Goal: Information Seeking & Learning: Learn about a topic

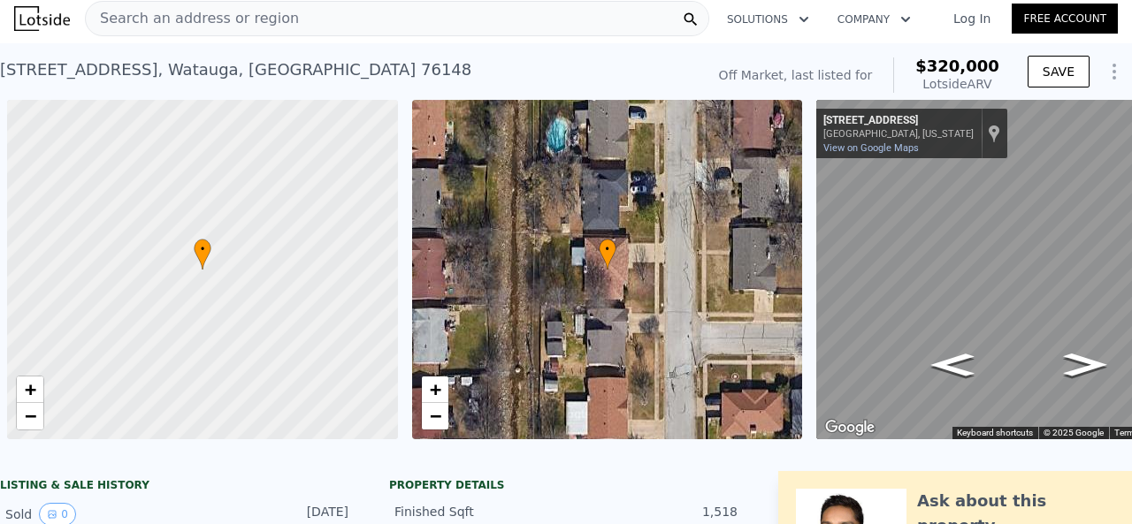
scroll to position [0, 7]
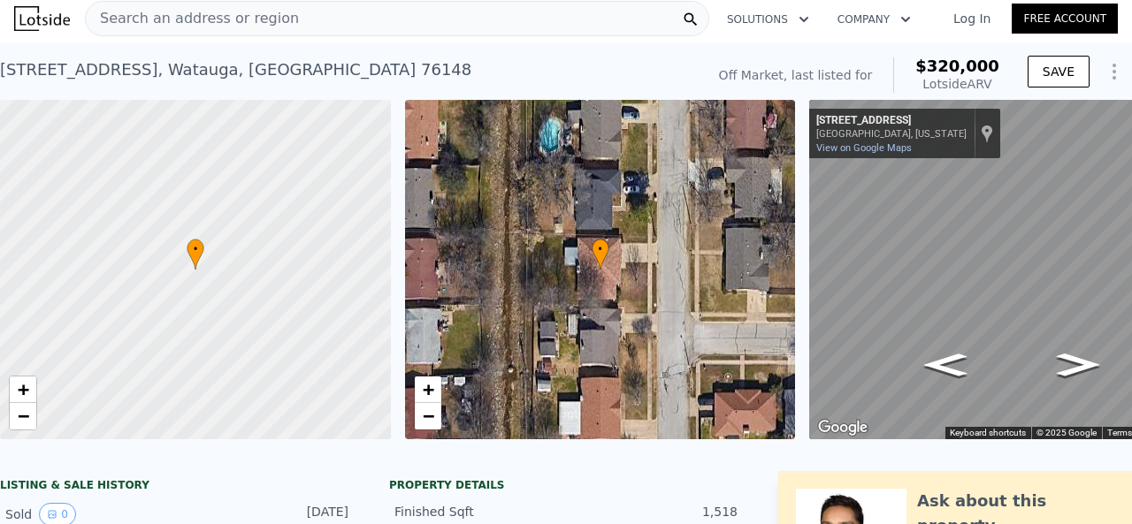
click at [338, 11] on div "Search an address or region" at bounding box center [397, 18] width 624 height 35
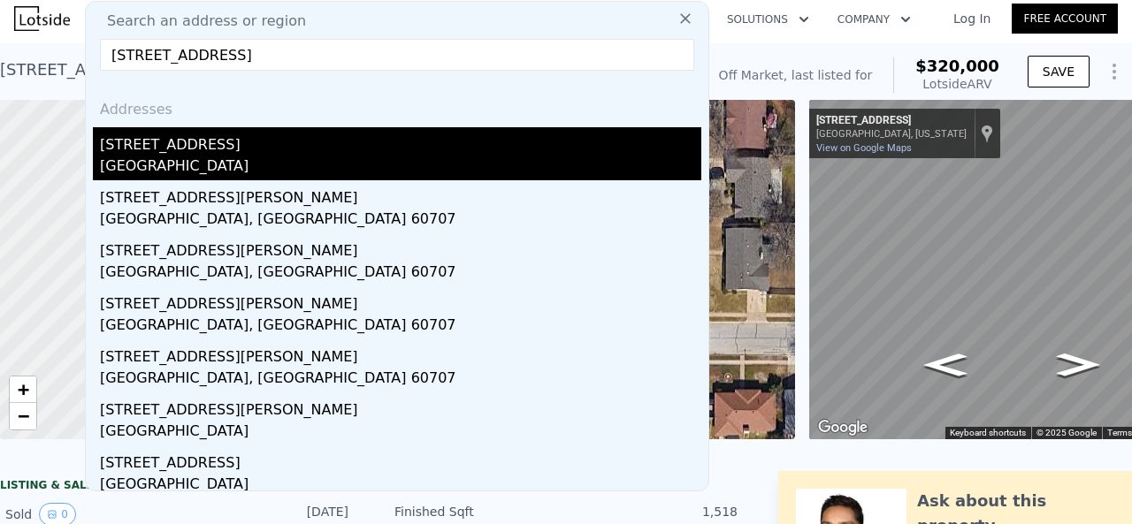
type input "[STREET_ADDRESS]"
click at [253, 154] on div "[STREET_ADDRESS]" at bounding box center [400, 141] width 601 height 28
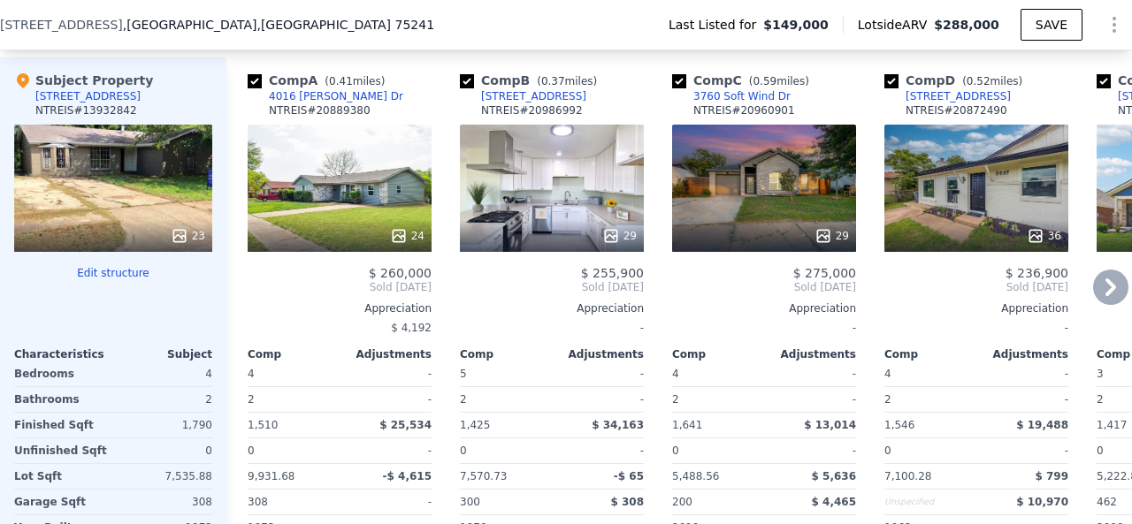
scroll to position [1857, 0]
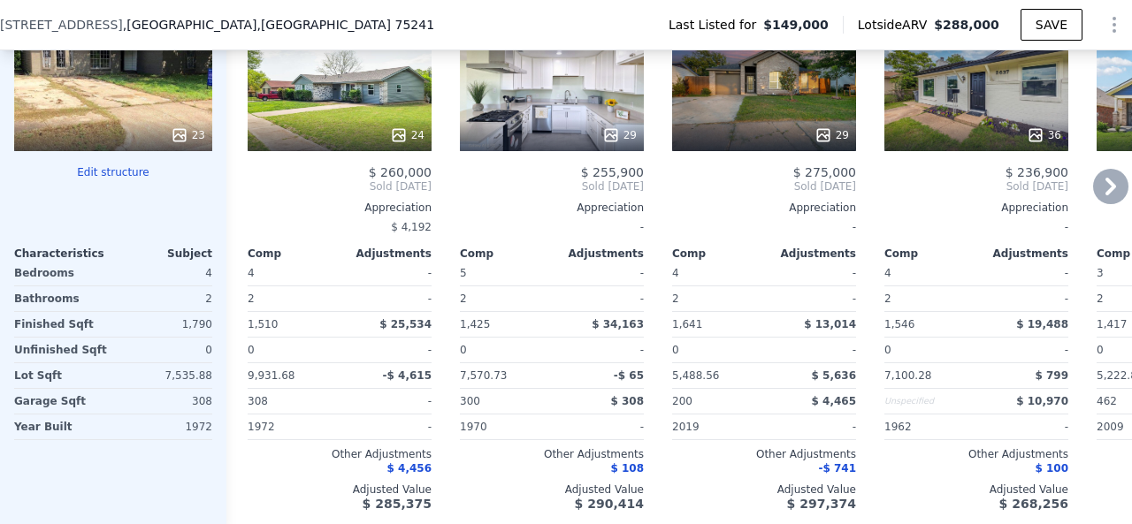
click at [1093, 204] on icon at bounding box center [1110, 186] width 35 height 35
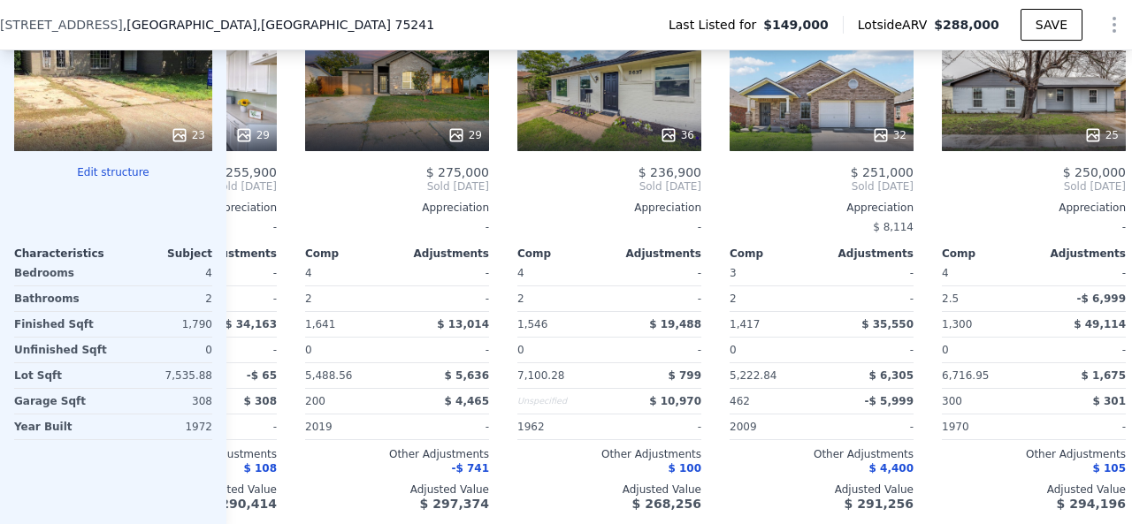
scroll to position [0, 424]
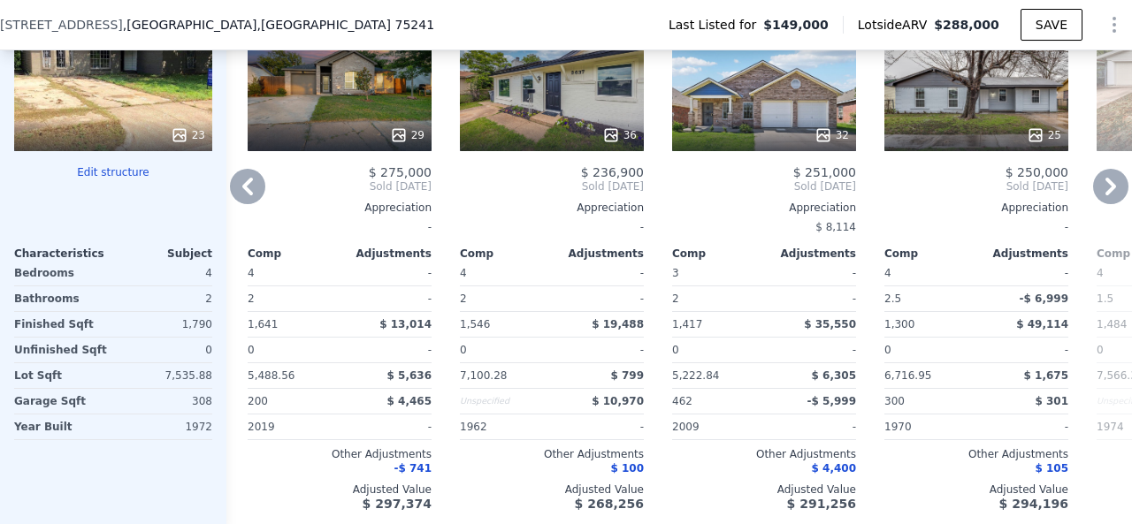
click at [251, 195] on icon at bounding box center [247, 187] width 11 height 18
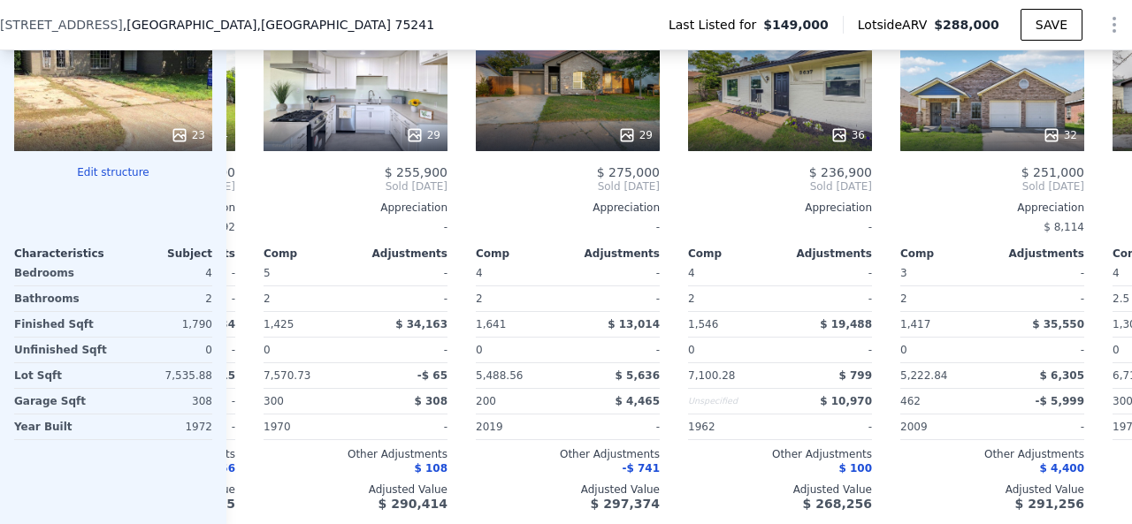
scroll to position [0, 0]
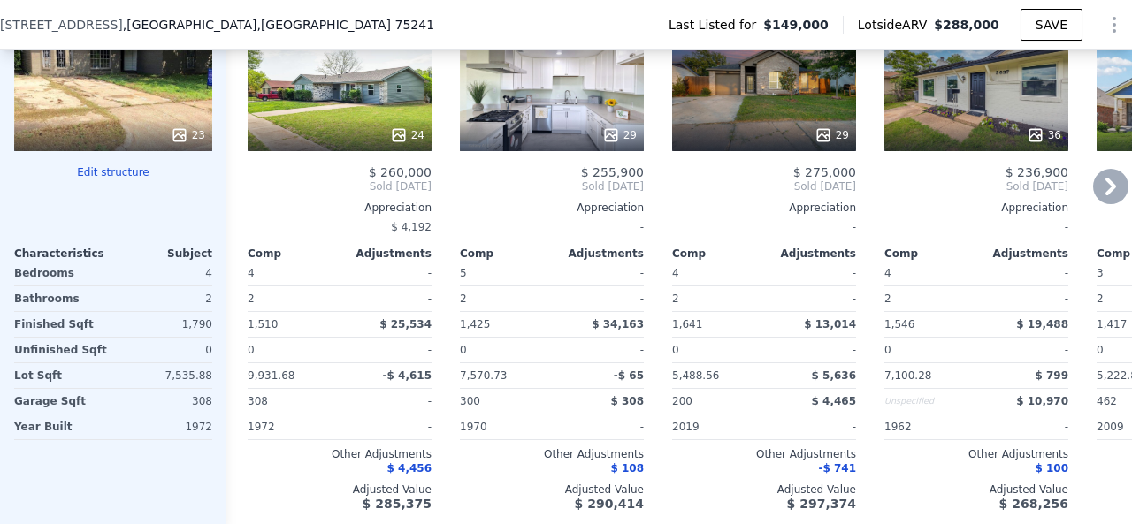
click at [1095, 204] on icon at bounding box center [1110, 186] width 35 height 35
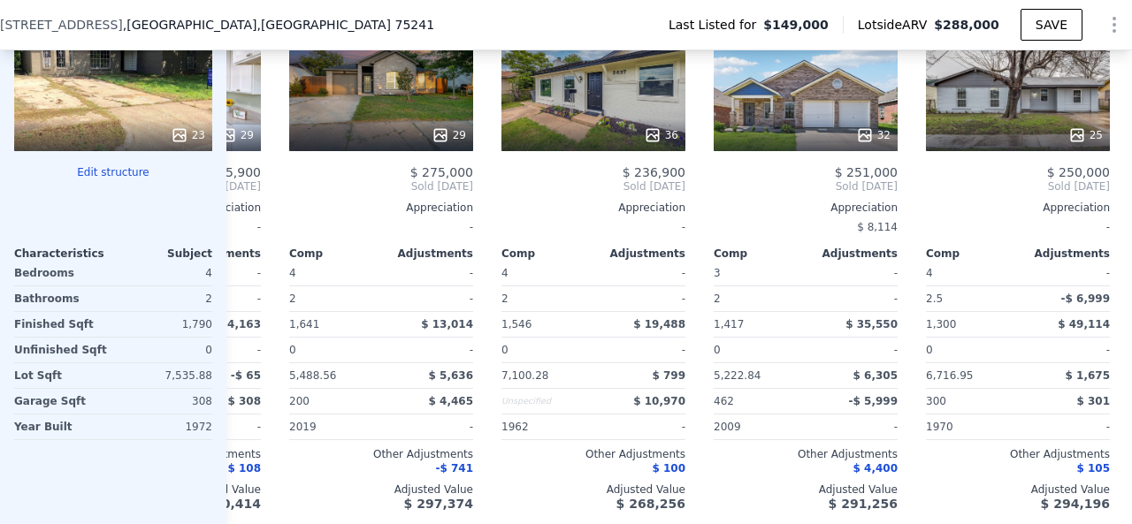
scroll to position [0, 424]
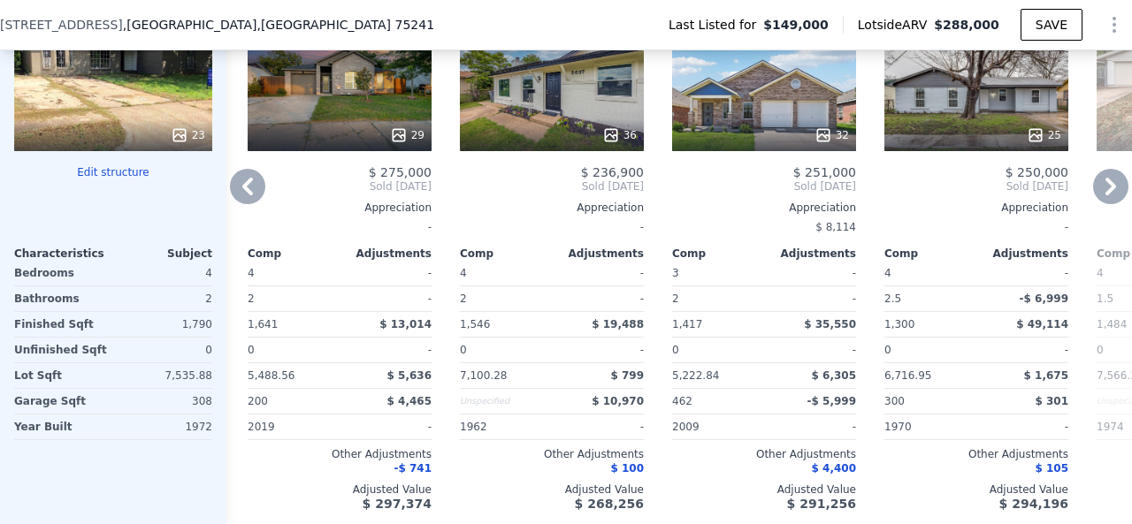
click at [1095, 204] on icon at bounding box center [1110, 186] width 35 height 35
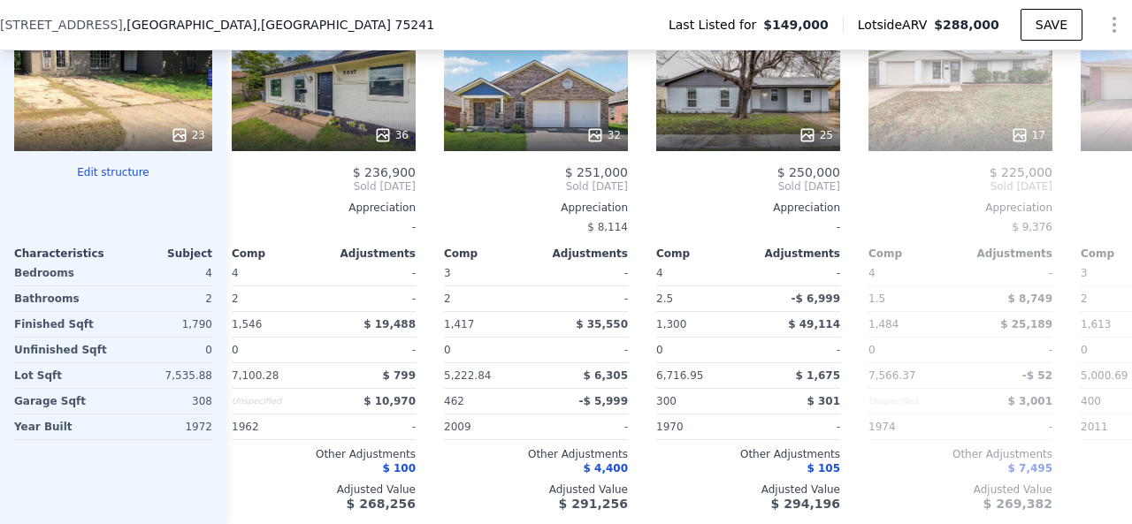
scroll to position [0, 849]
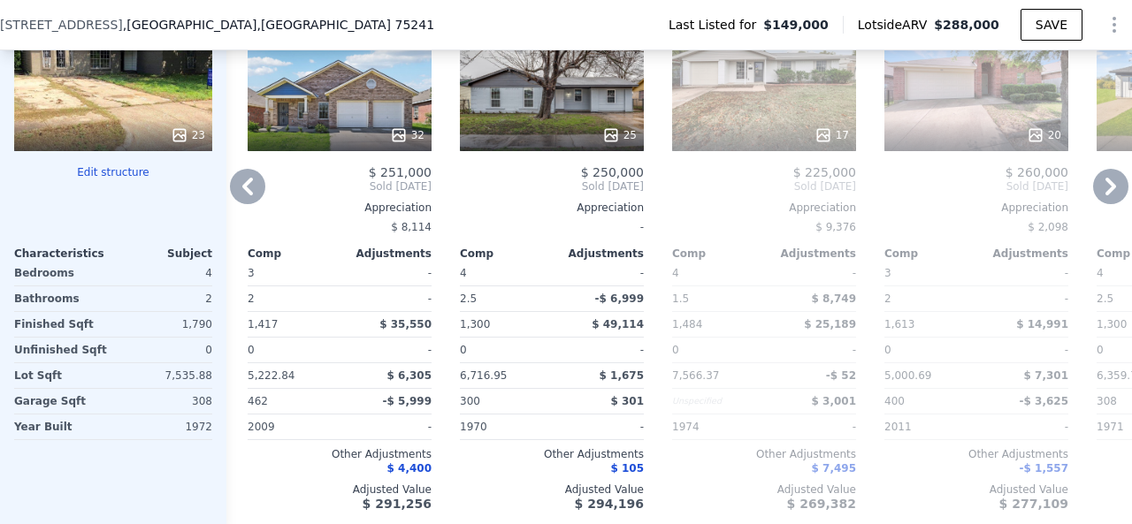
click at [248, 204] on icon at bounding box center [247, 186] width 35 height 35
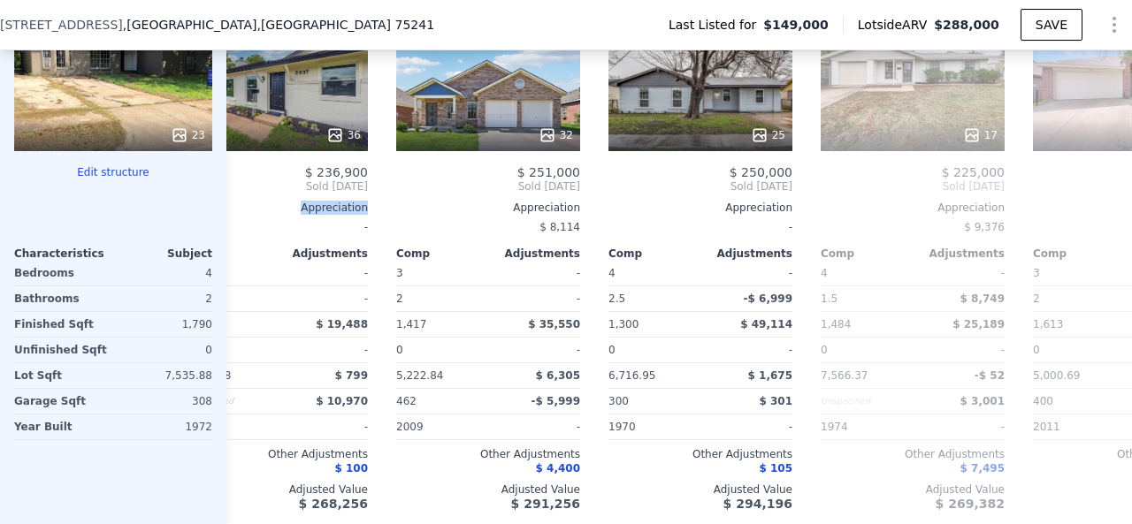
click at [248, 222] on div "$ 236,900 Sold [DATE] Appreciation - Comp Adjustments 4 - 2 - 1,546 $ 19,488 0 …" at bounding box center [276, 338] width 184 height 346
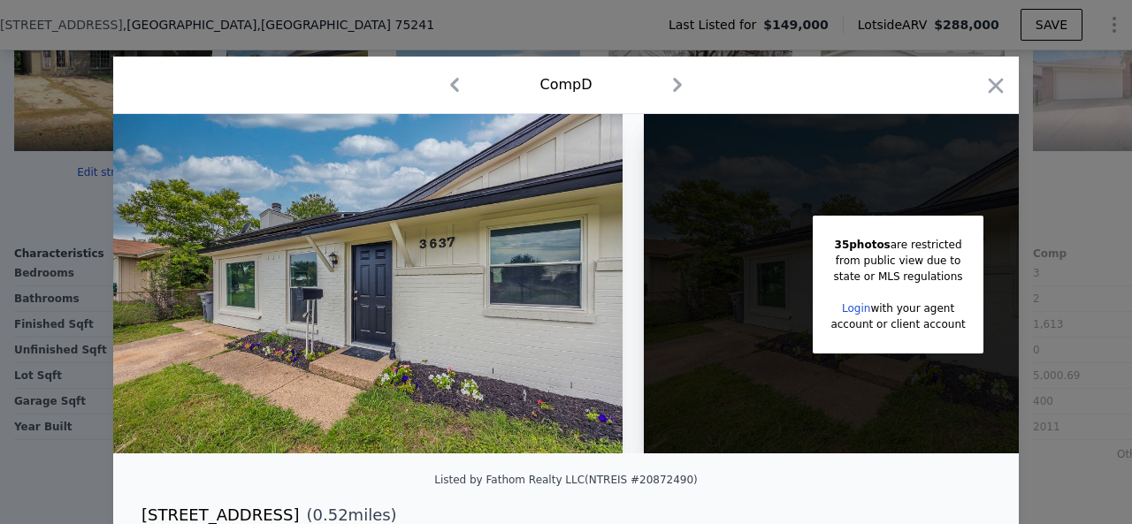
scroll to position [0, 424]
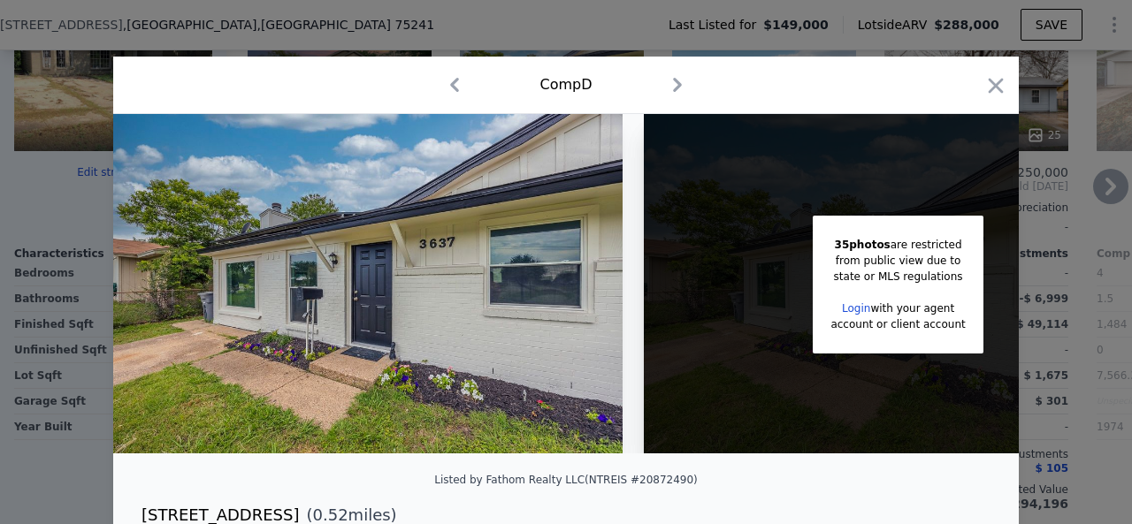
click at [487, 36] on div at bounding box center [566, 262] width 1132 height 524
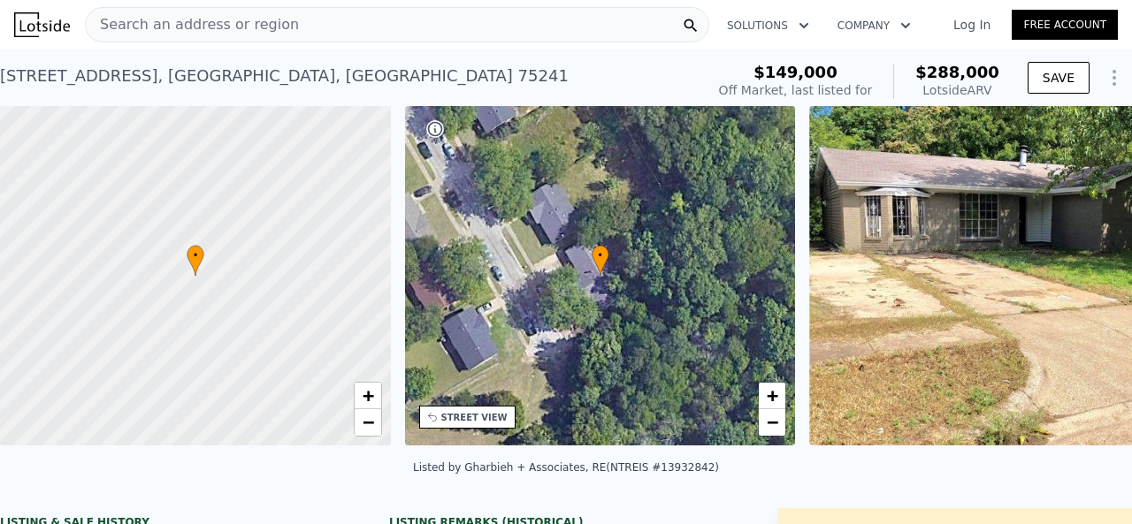
click at [258, 27] on span "Search an address or region" at bounding box center [192, 24] width 213 height 21
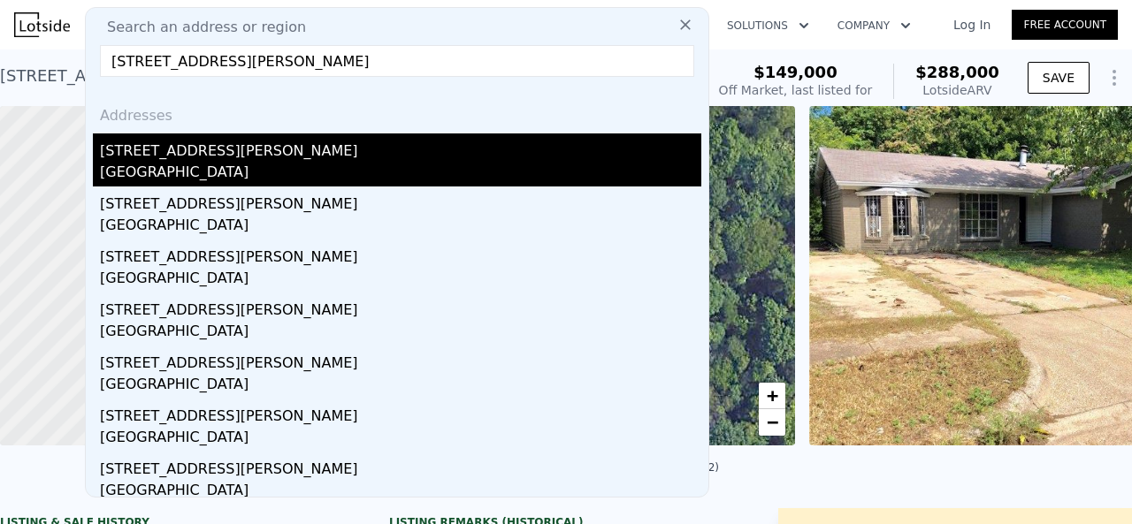
type input "[STREET_ADDRESS][PERSON_NAME]"
click at [248, 143] on div "[STREET_ADDRESS][PERSON_NAME]" at bounding box center [400, 148] width 601 height 28
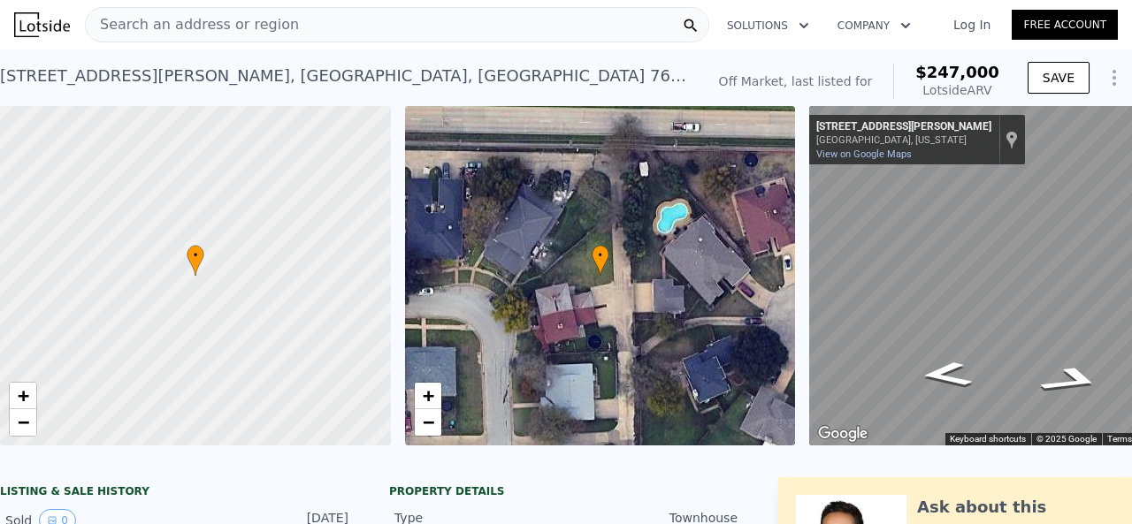
click at [284, 33] on div "Search an address or region" at bounding box center [397, 24] width 624 height 35
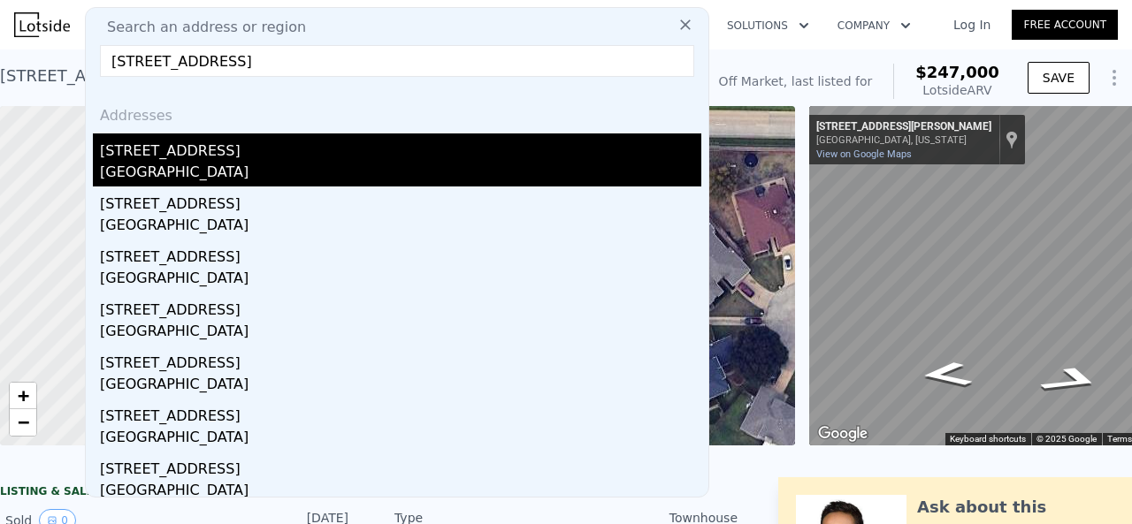
type input "[STREET_ADDRESS]"
click at [250, 143] on div "[STREET_ADDRESS]" at bounding box center [400, 148] width 601 height 28
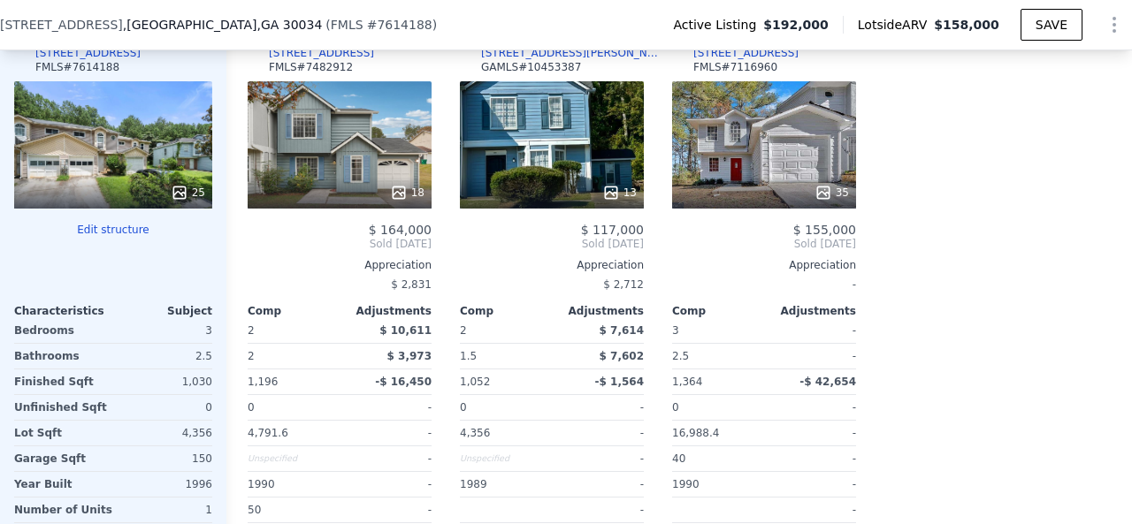
scroll to position [1850, 0]
